Goal: Task Accomplishment & Management: Manage account settings

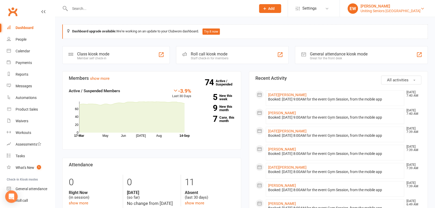
click at [402, 6] on div "[PERSON_NAME]" at bounding box center [391, 6] width 60 height 5
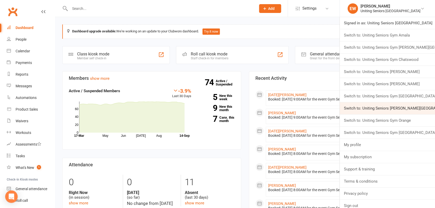
click at [399, 110] on link "Switch to: Uniting Seniors [PERSON_NAME][GEOGRAPHIC_DATA]" at bounding box center [387, 109] width 95 height 12
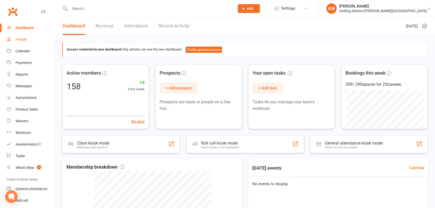
click at [24, 39] on div "People" at bounding box center [21, 39] width 11 height 4
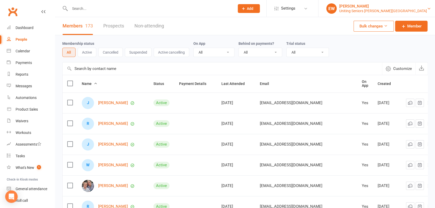
click at [389, 12] on div "Uniting Seniors Gym Normanhurst" at bounding box center [383, 11] width 88 height 5
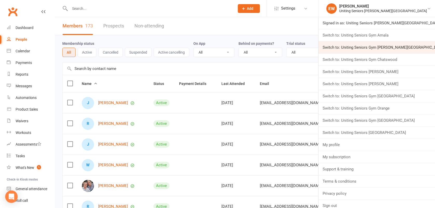
click at [412, 46] on link "Switch to: Uniting Seniors Gym Beverly Hills" at bounding box center [377, 48] width 117 height 12
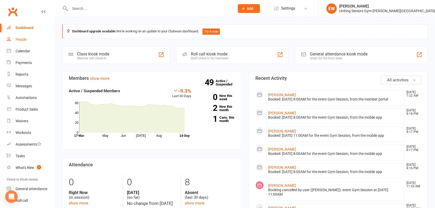
click at [24, 41] on div "People" at bounding box center [21, 39] width 11 height 4
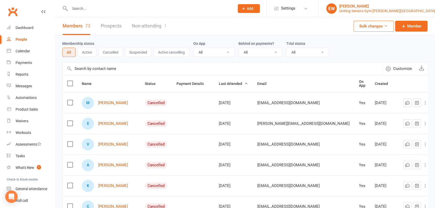
click at [387, 7] on div "[PERSON_NAME]" at bounding box center [387, 6] width 96 height 5
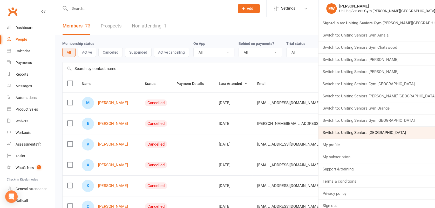
click at [397, 133] on link "Switch to: Uniting Seniors [GEOGRAPHIC_DATA]" at bounding box center [377, 133] width 117 height 12
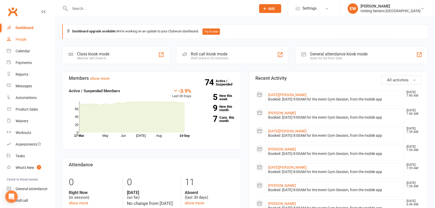
click at [27, 39] on link "People" at bounding box center [31, 40] width 48 height 12
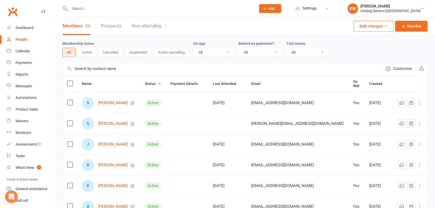
click at [384, 17] on li "EW Elly Williams Uniting Seniors Gym Westmead Signed in as: Uniting Seniors Gym…" at bounding box center [388, 8] width 96 height 17
click at [385, 6] on div "[PERSON_NAME]" at bounding box center [391, 6] width 60 height 5
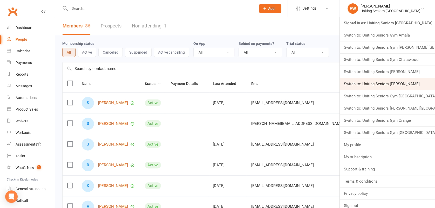
click at [420, 83] on link "Switch to: Uniting Seniors [PERSON_NAME]" at bounding box center [387, 84] width 95 height 12
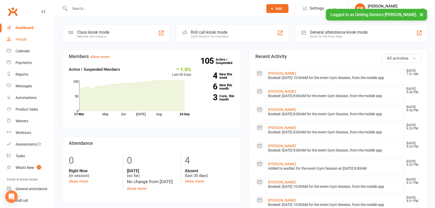
click at [26, 39] on div "People" at bounding box center [21, 39] width 11 height 4
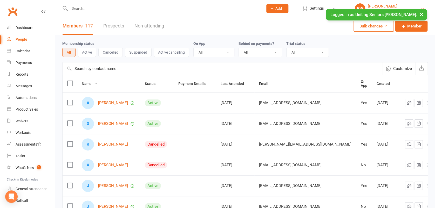
click at [386, 6] on div "[PERSON_NAME]" at bounding box center [394, 6] width 53 height 5
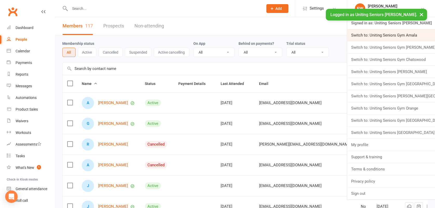
click at [407, 36] on link "Switch to: Uniting Seniors Gym Amala" at bounding box center [391, 35] width 88 height 12
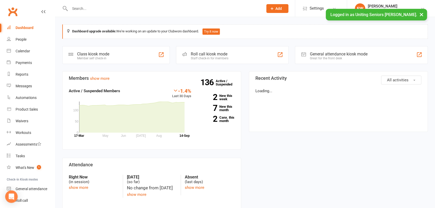
click at [18, 40] on div "People" at bounding box center [21, 39] width 11 height 4
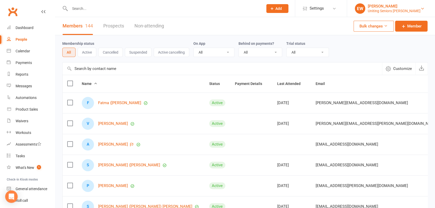
click at [420, 4] on link "EW [PERSON_NAME] Uniting Seniors [PERSON_NAME]" at bounding box center [391, 8] width 72 height 10
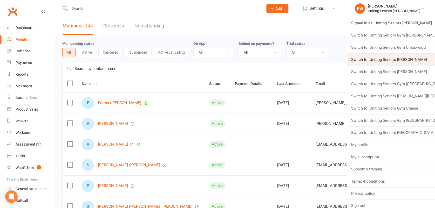
click at [414, 59] on link "Switch to: Uniting Seniors [PERSON_NAME]" at bounding box center [391, 60] width 88 height 12
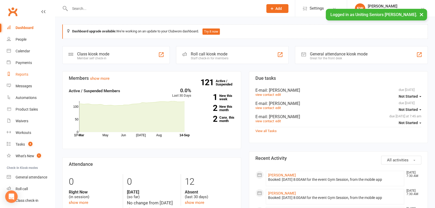
click at [22, 74] on div "Reports" at bounding box center [22, 74] width 13 height 4
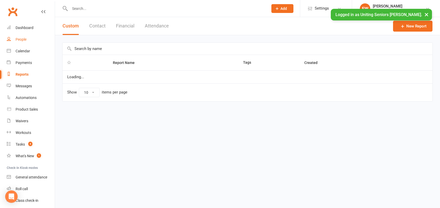
click at [24, 38] on div "People" at bounding box center [21, 39] width 11 height 4
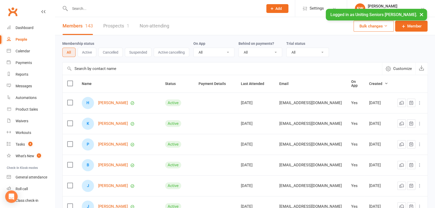
click at [422, 11] on button "×" at bounding box center [421, 14] width 9 height 11
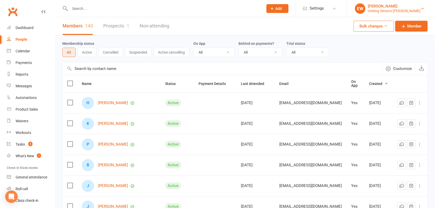
click at [410, 9] on div "Uniting Seniors [PERSON_NAME]" at bounding box center [394, 11] width 53 height 5
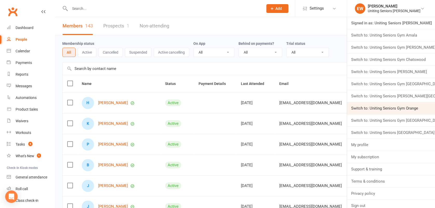
click at [404, 112] on link "Switch to: Uniting Seniors Gym Orange" at bounding box center [391, 109] width 88 height 12
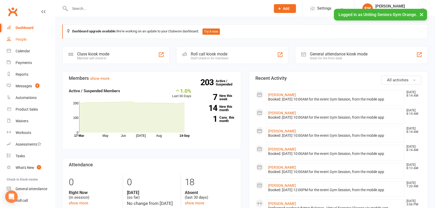
click at [25, 42] on link "People" at bounding box center [31, 40] width 48 height 12
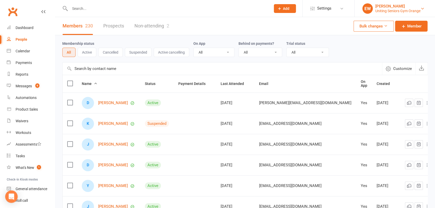
click at [385, 8] on div "[PERSON_NAME]" at bounding box center [397, 6] width 45 height 5
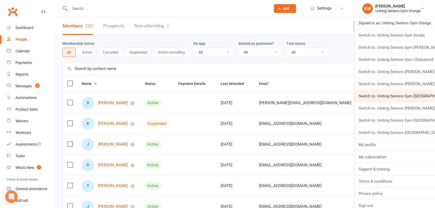
click at [385, 92] on link "Switch to: Uniting Seniors Gym Lilyfield" at bounding box center [395, 96] width 80 height 12
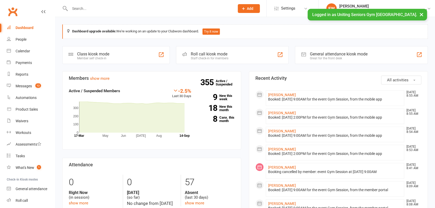
click at [16, 36] on link "People" at bounding box center [31, 40] width 48 height 12
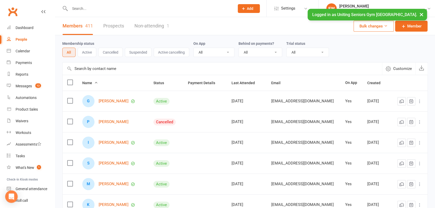
click at [421, 16] on button "×" at bounding box center [421, 14] width 9 height 11
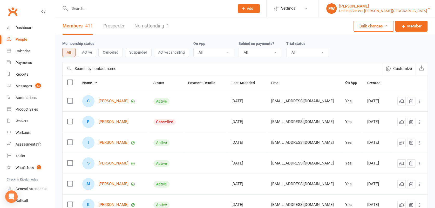
click at [410, 12] on div "Uniting Seniors Gym Lilyfield" at bounding box center [383, 11] width 88 height 5
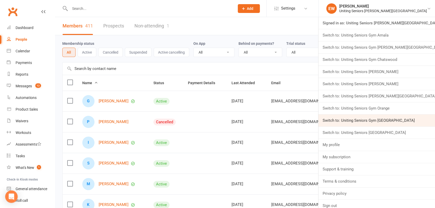
click at [423, 122] on link "Switch to: Uniting Seniors Gym Waverley" at bounding box center [377, 121] width 117 height 12
